Goal: Navigation & Orientation: Find specific page/section

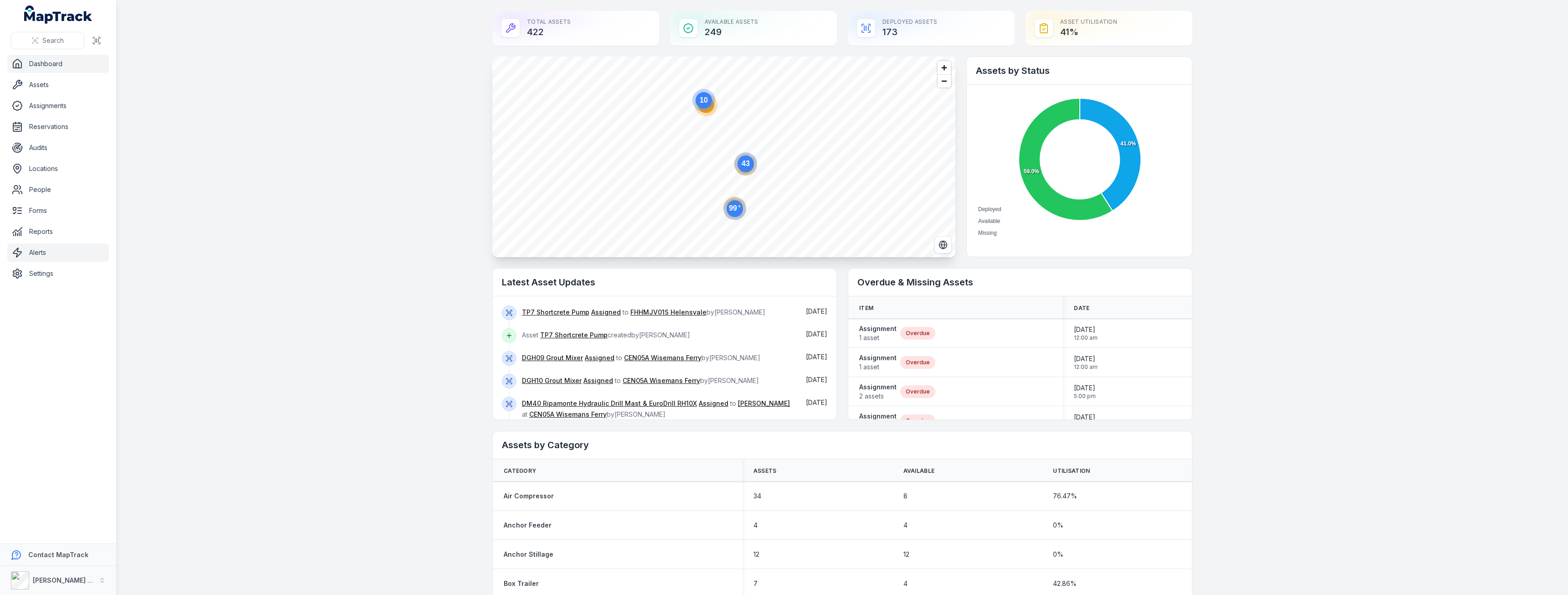
click at [47, 252] on link "Alerts" at bounding box center [58, 252] width 102 height 18
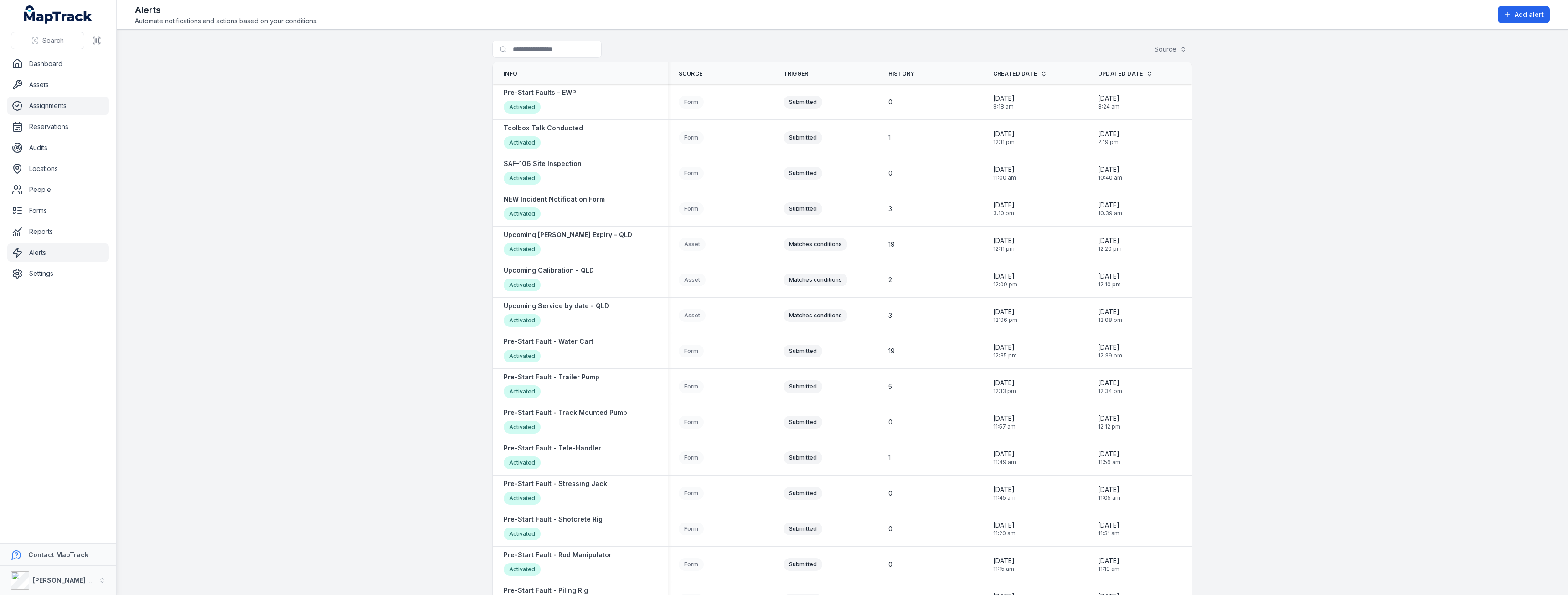
click at [48, 105] on link "Assignments" at bounding box center [58, 105] width 102 height 18
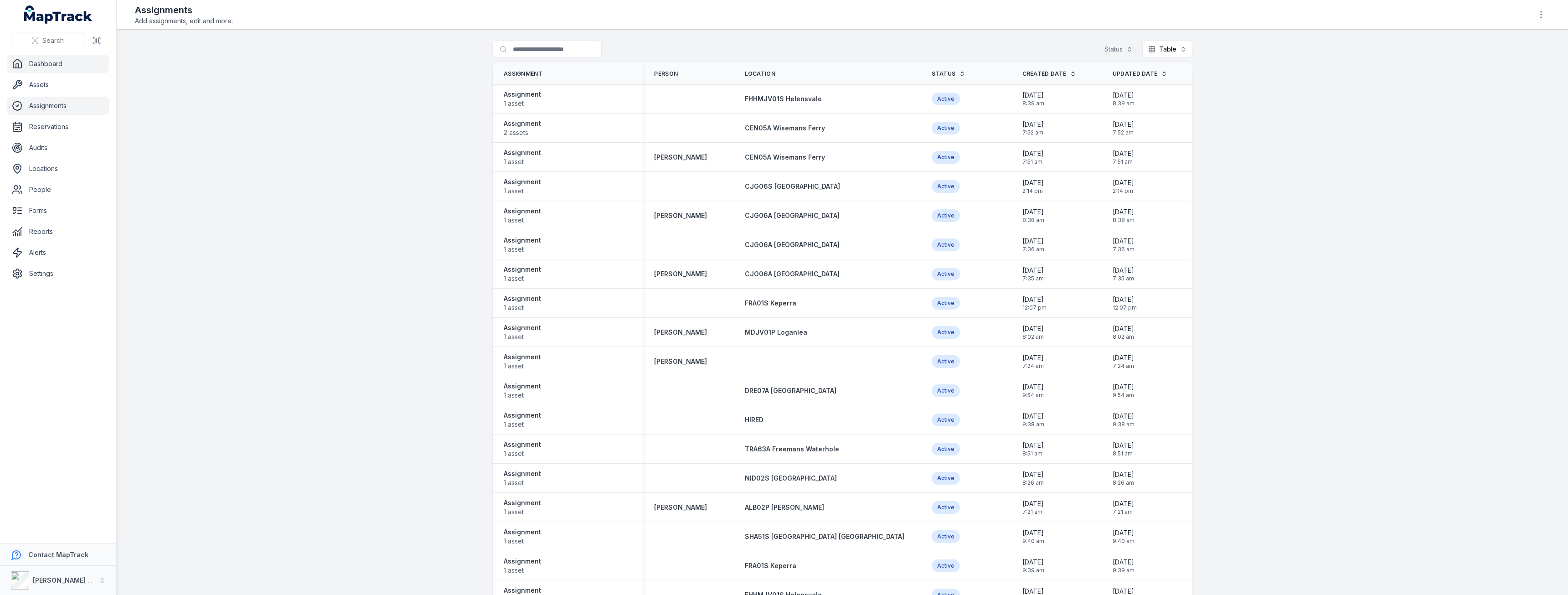
click at [42, 64] on link "Dashboard" at bounding box center [58, 64] width 102 height 18
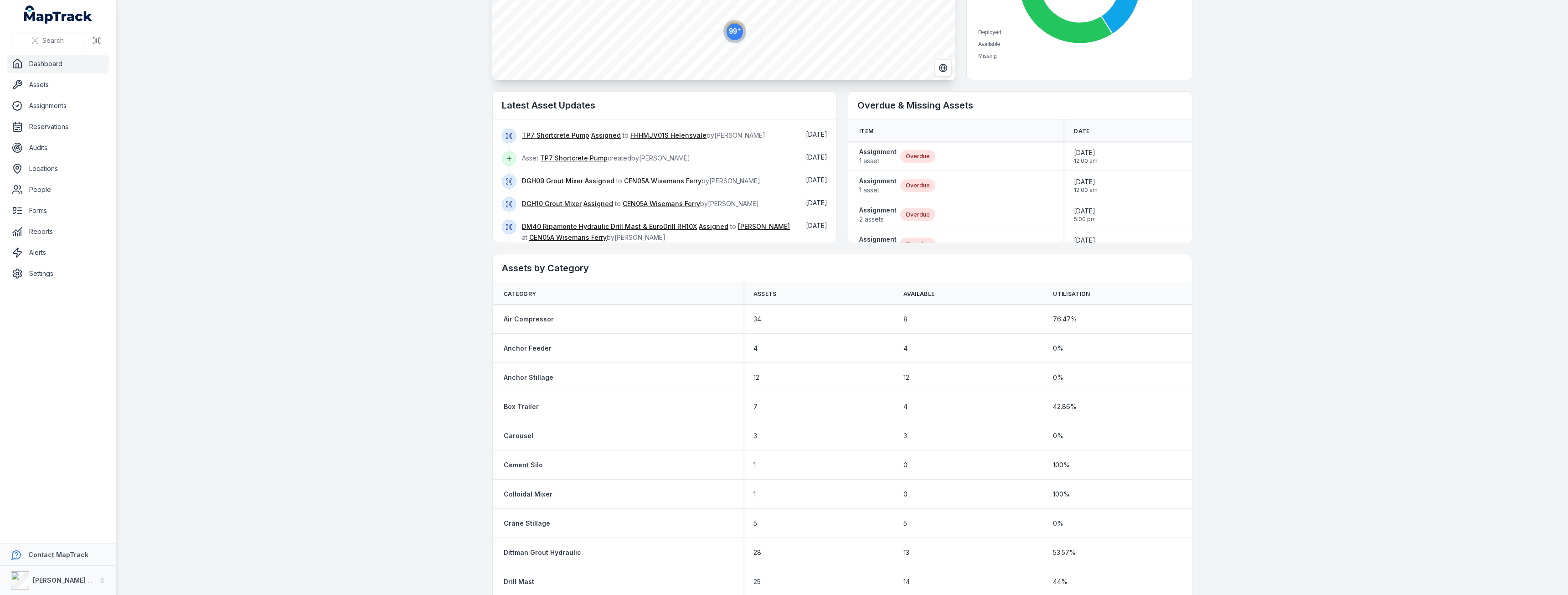
scroll to position [182, 0]
